Goal: Check status: Check status

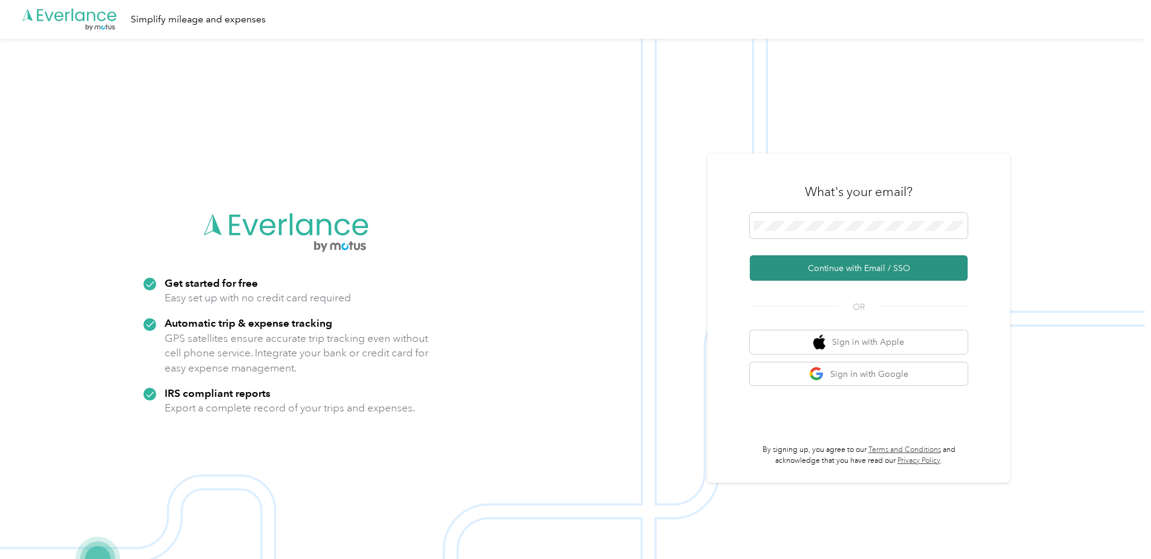
click at [841, 266] on button "Continue with Email / SSO" at bounding box center [859, 267] width 218 height 25
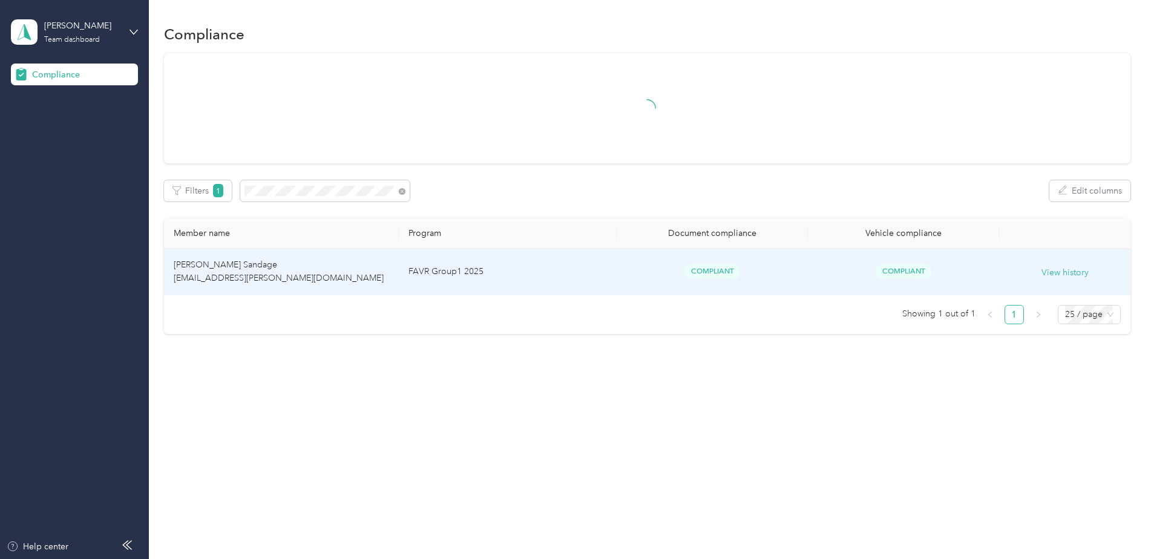
click at [359, 276] on td "[PERSON_NAME] Sandage [EMAIL_ADDRESS][PERSON_NAME][DOMAIN_NAME]" at bounding box center [281, 272] width 235 height 47
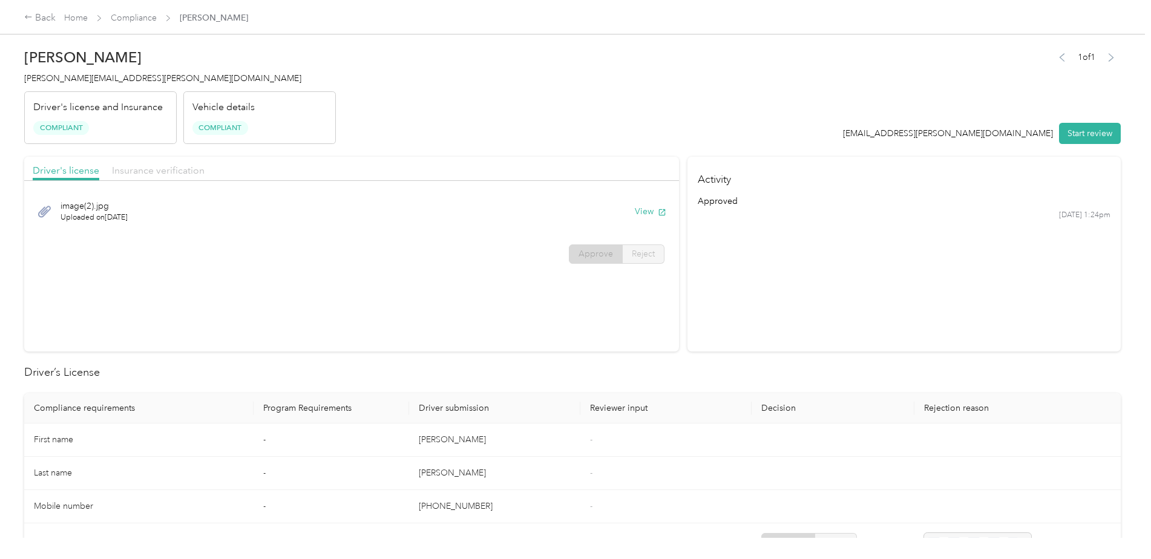
click at [189, 171] on span "Insurance verification" at bounding box center [158, 170] width 93 height 11
click at [79, 175] on span "Driver's license" at bounding box center [66, 170] width 67 height 11
click at [171, 172] on span "Insurance verification" at bounding box center [158, 170] width 93 height 11
click at [639, 212] on button "View" at bounding box center [650, 211] width 31 height 13
click at [78, 21] on link "Home" at bounding box center [76, 18] width 24 height 10
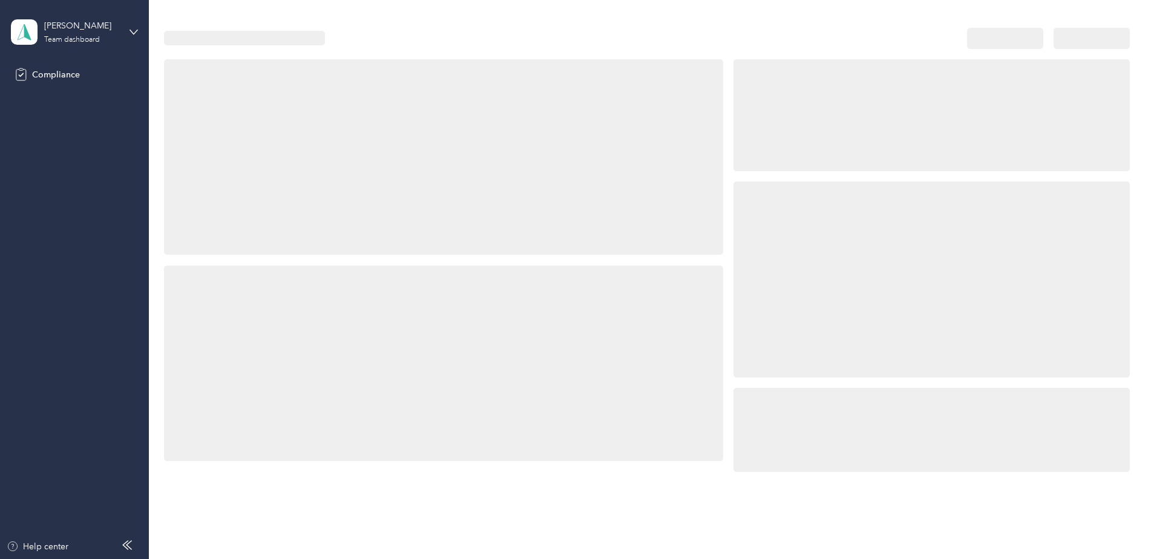
click at [123, 30] on div "[PERSON_NAME] Team dashboard" at bounding box center [74, 32] width 127 height 42
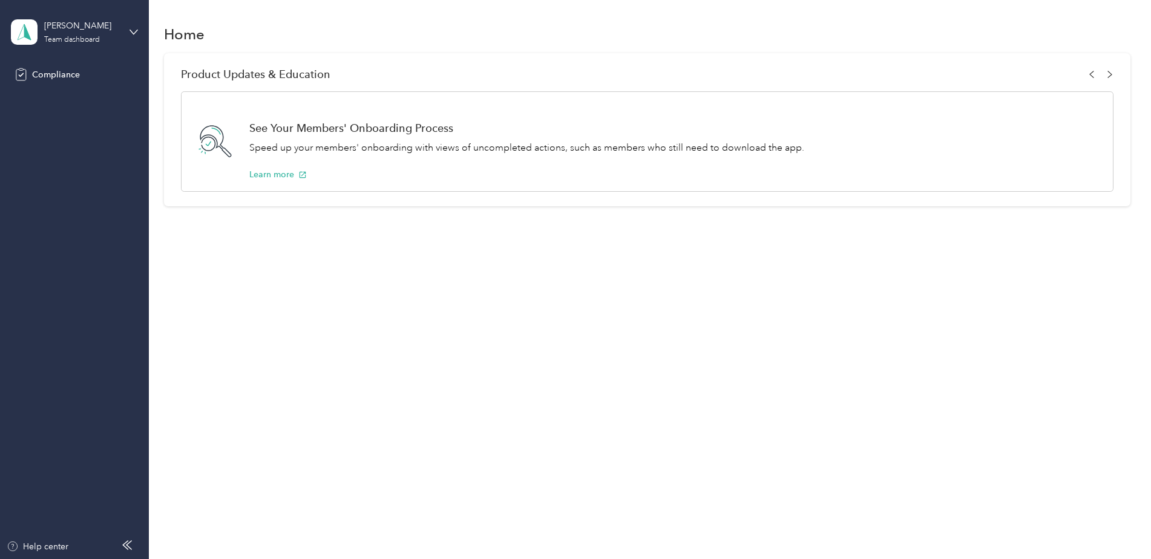
click at [85, 132] on div "You’re signed in as [EMAIL_ADDRESS][PERSON_NAME][DOMAIN_NAME] Team dashboard Lo…" at bounding box center [172, 98] width 323 height 96
click at [131, 32] on icon at bounding box center [133, 32] width 8 height 8
click at [34, 128] on div "Log out" at bounding box center [45, 126] width 47 height 13
